Goal: Find specific page/section: Find specific page/section

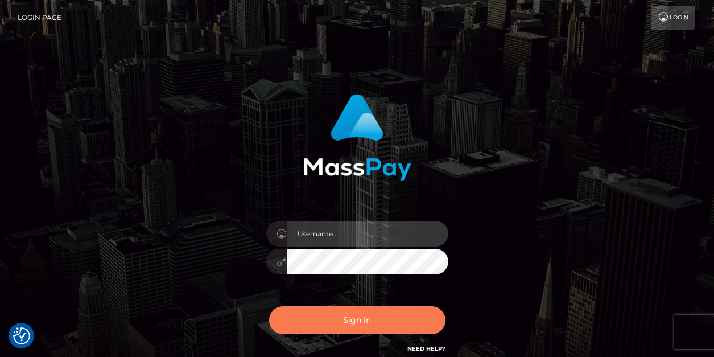
type input "vlad"
click at [326, 310] on button "Sign in" at bounding box center [357, 320] width 176 height 28
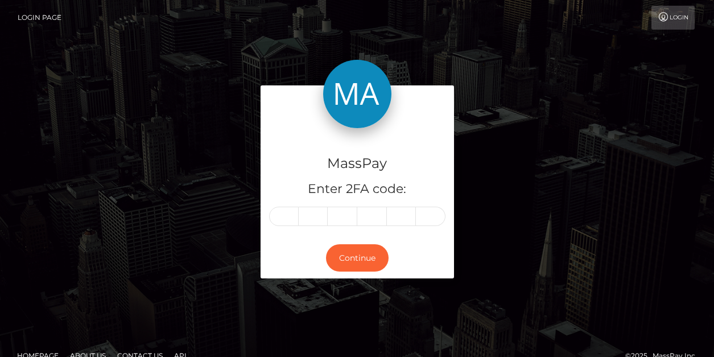
click at [276, 221] on input "text" at bounding box center [284, 215] width 30 height 19
type input "0"
type input "8"
type input "5"
type input "1"
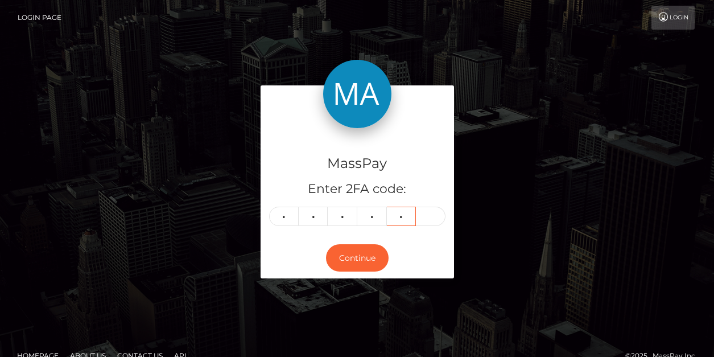
type input "2"
type input "7"
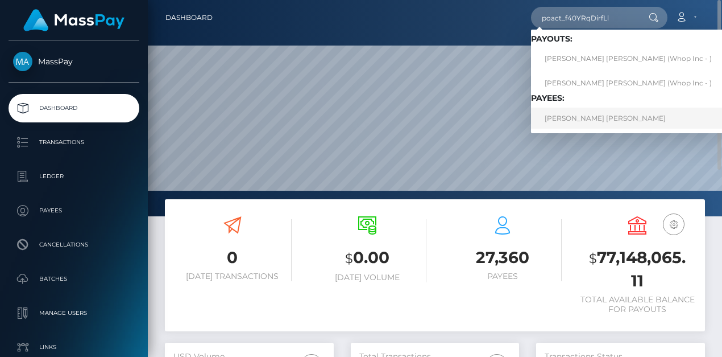
type input "poact_f40YRqDirfLl"
click at [572, 113] on link "OKUMU STEPHEN ONYANGO" at bounding box center [628, 117] width 194 height 21
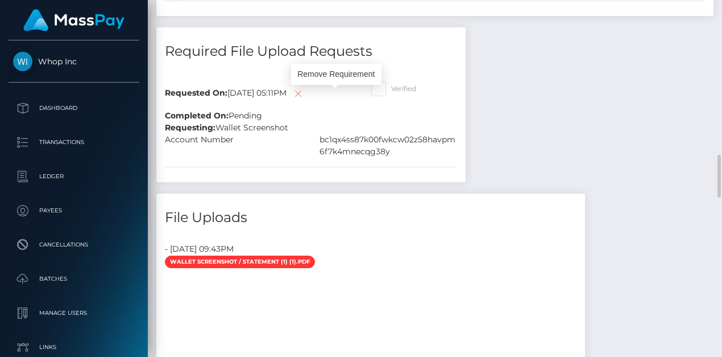
scroll to position [136, 168]
